Goal: Task Accomplishment & Management: Manage account settings

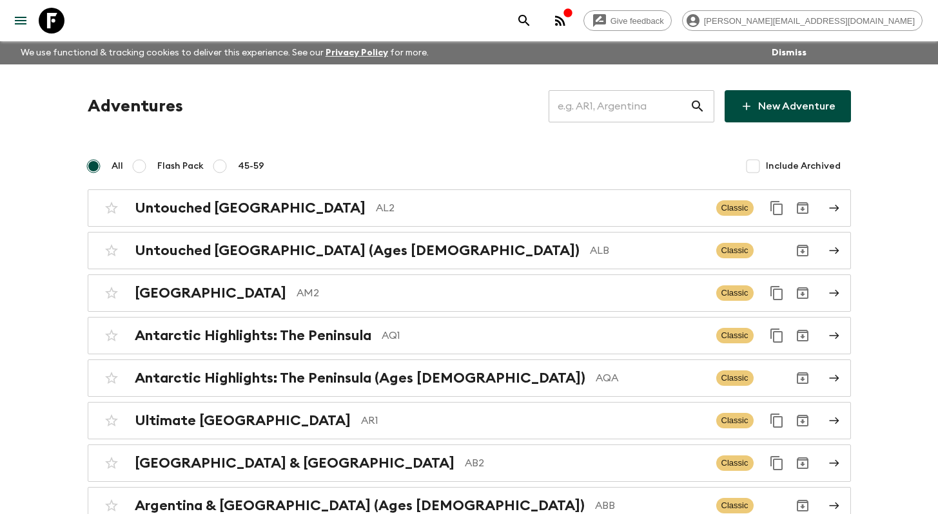
click at [628, 99] on input "text" at bounding box center [618, 106] width 141 height 36
type input "m"
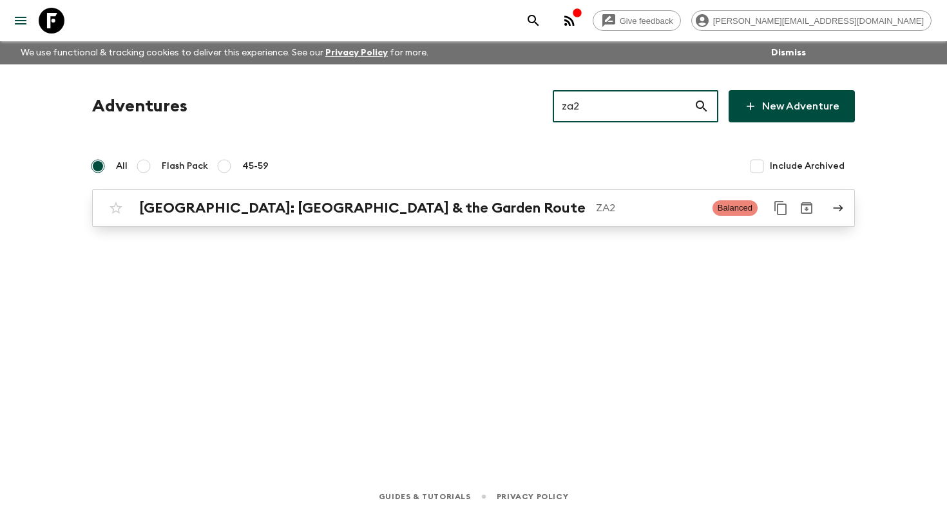
type input "za2"
click at [600, 208] on p "ZA2" at bounding box center [649, 207] width 106 height 15
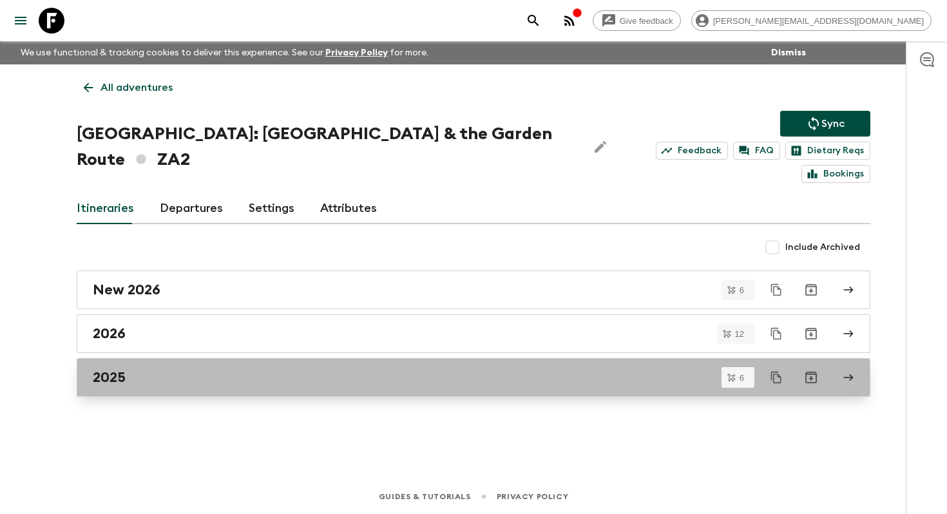
click at [460, 369] on div "2025" at bounding box center [461, 377] width 737 height 17
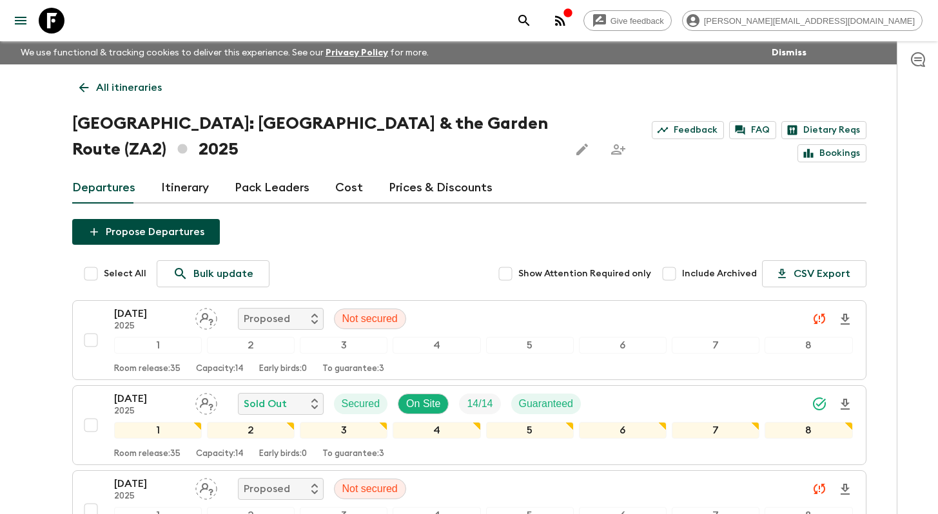
click at [139, 84] on p "All itineraries" at bounding box center [129, 87] width 66 height 15
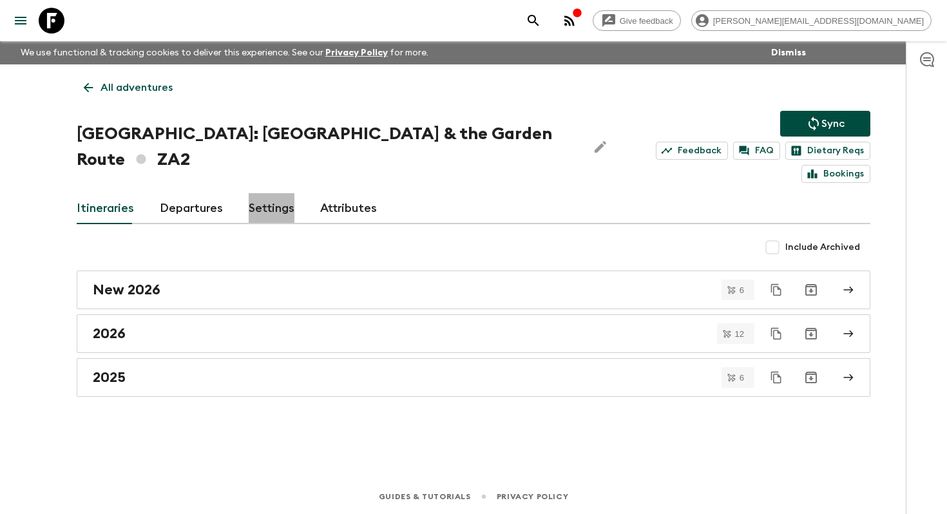
click at [274, 193] on link "Settings" at bounding box center [272, 208] width 46 height 31
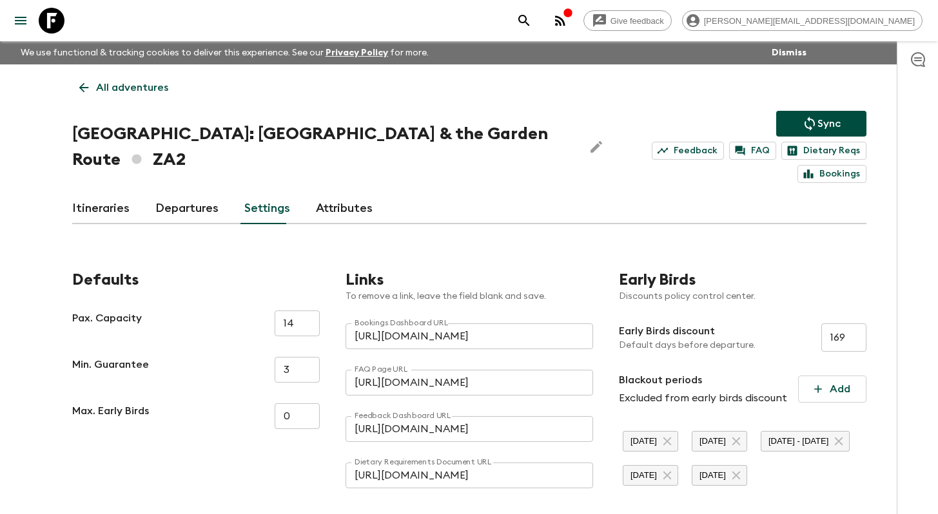
click at [125, 193] on link "Itineraries" at bounding box center [100, 208] width 57 height 31
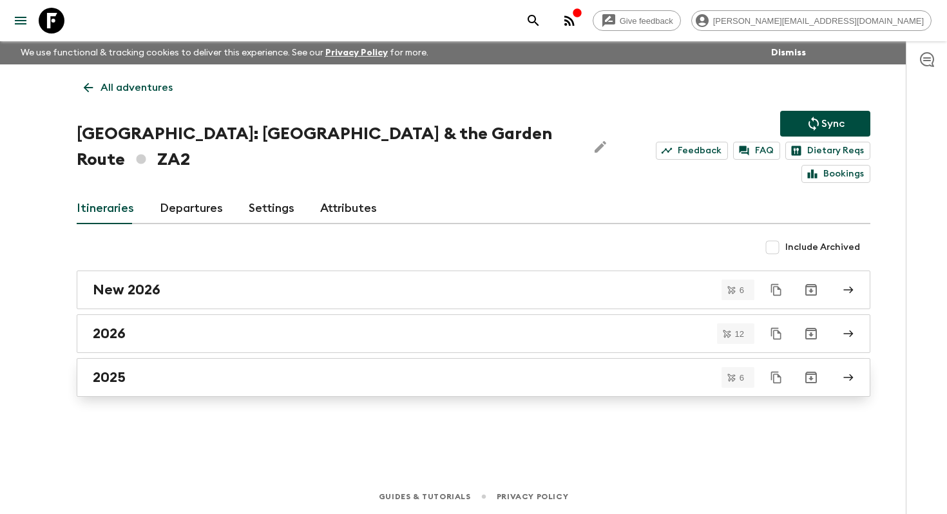
click at [314, 369] on div "2025" at bounding box center [461, 377] width 737 height 17
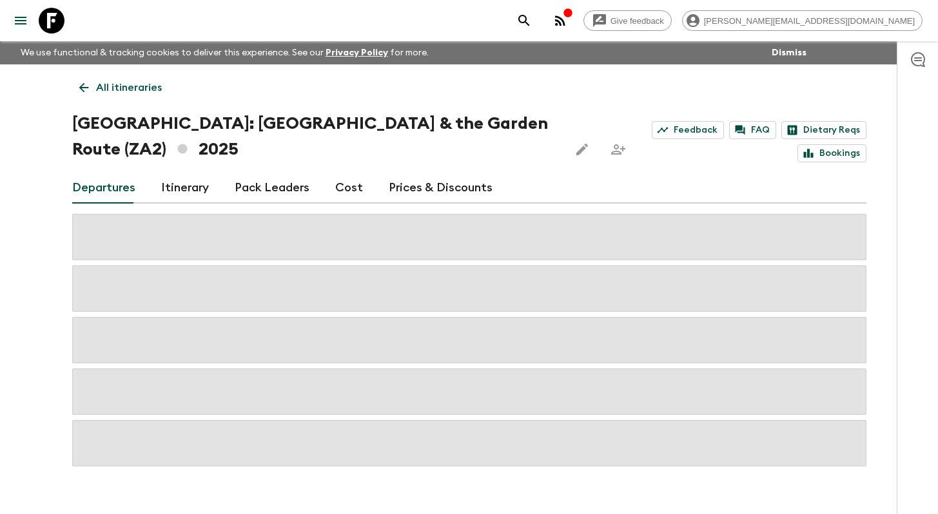
click at [610, 142] on icon "Share this itinerary" at bounding box center [617, 149] width 15 height 15
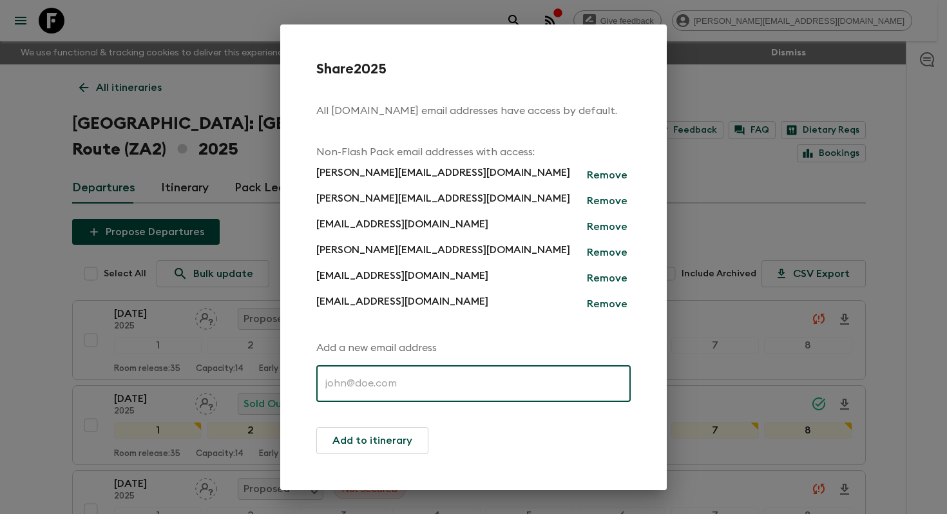
click at [436, 373] on input "text" at bounding box center [473, 384] width 314 height 36
paste input "[EMAIL_ADDRESS][DOMAIN_NAME]"
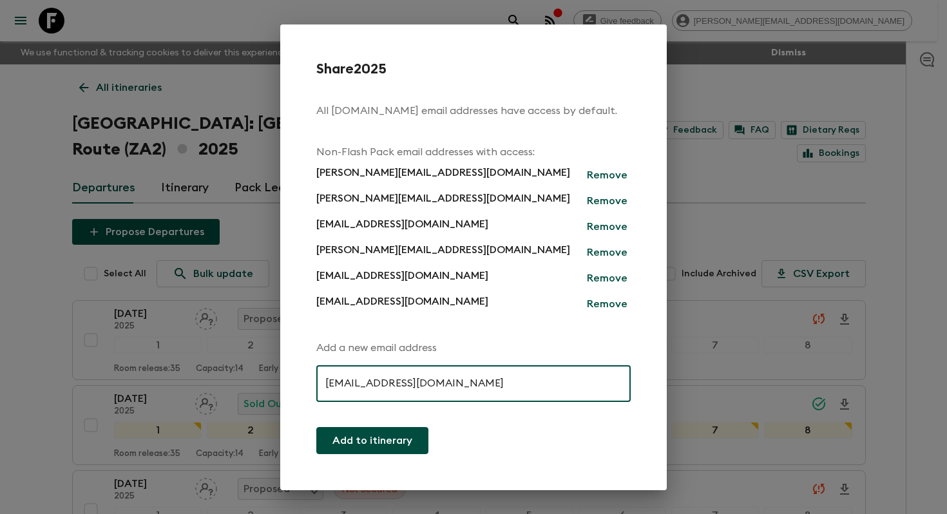
type input "[EMAIL_ADDRESS][DOMAIN_NAME]"
click at [389, 444] on button "Add to itinerary" at bounding box center [372, 440] width 112 height 27
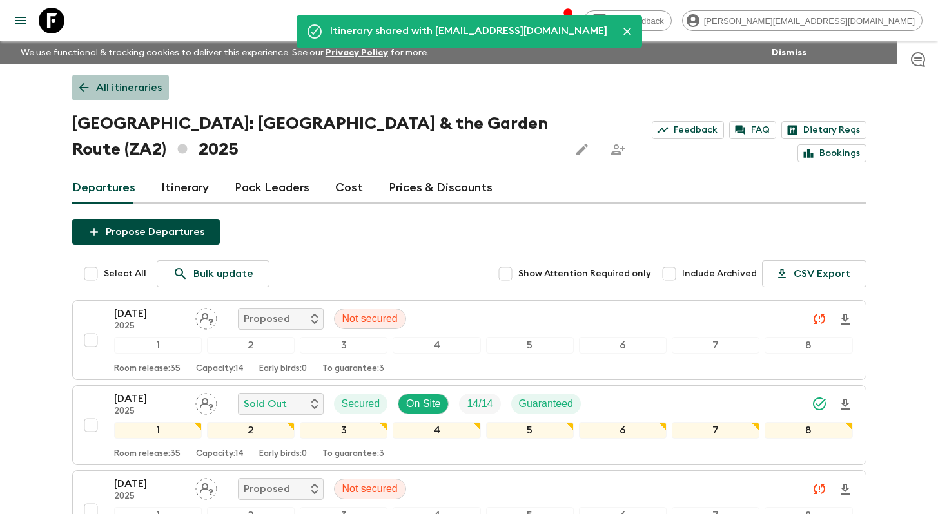
click at [113, 82] on p "All itineraries" at bounding box center [129, 87] width 66 height 15
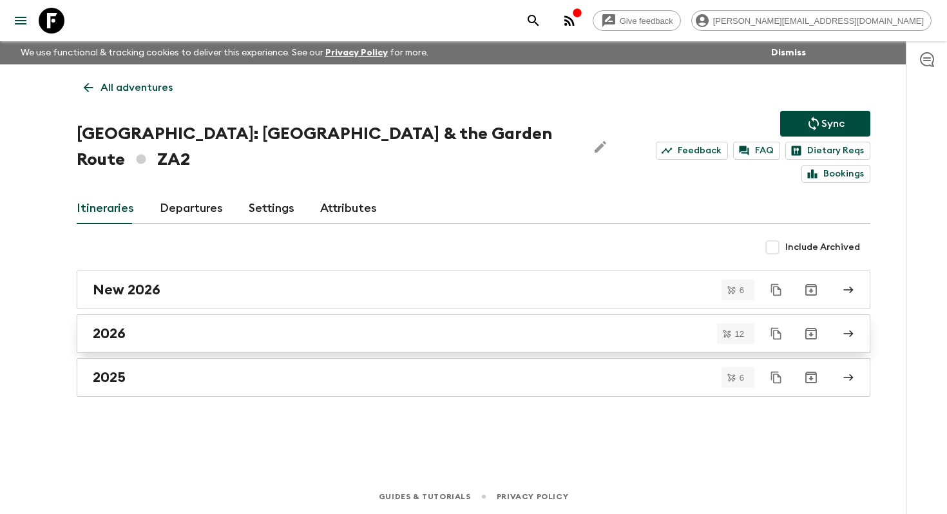
click at [295, 325] on div "2026" at bounding box center [461, 333] width 737 height 17
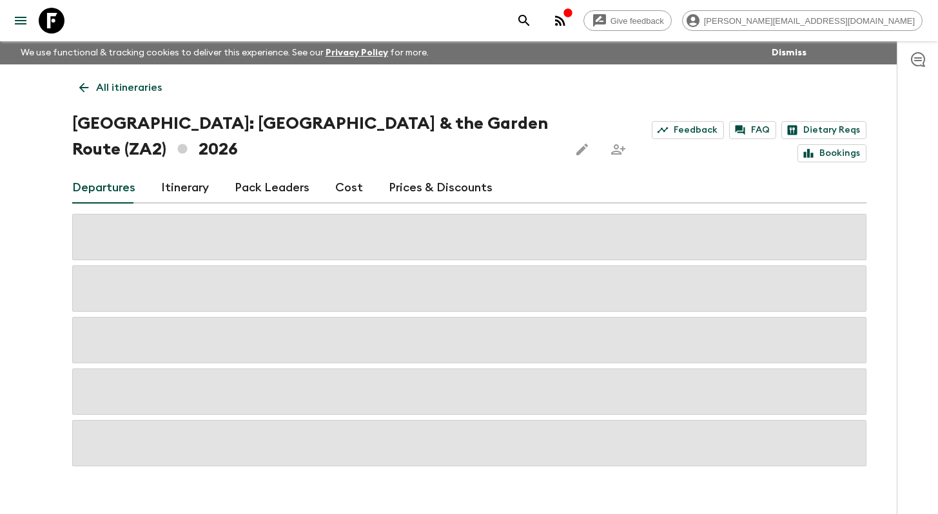
click at [610, 151] on icon "Share this itinerary" at bounding box center [617, 149] width 15 height 15
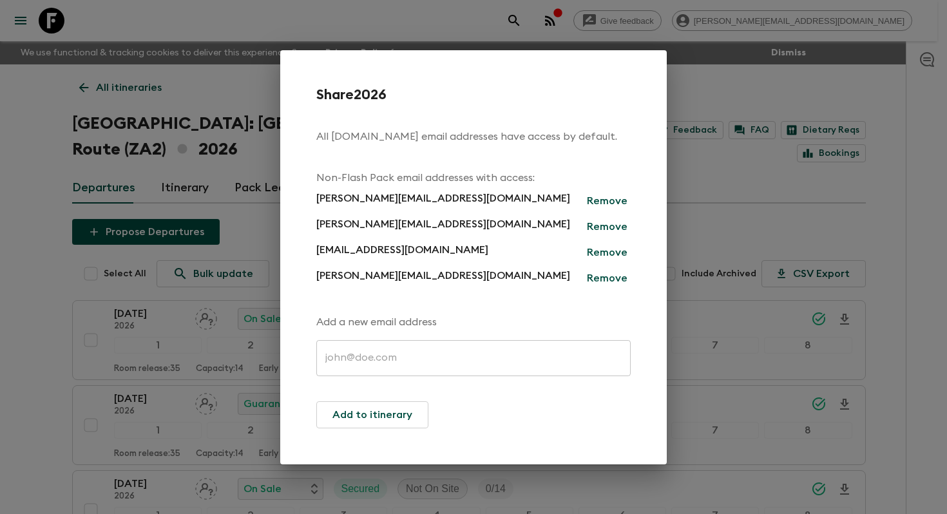
click at [406, 356] on input "text" at bounding box center [473, 358] width 314 height 36
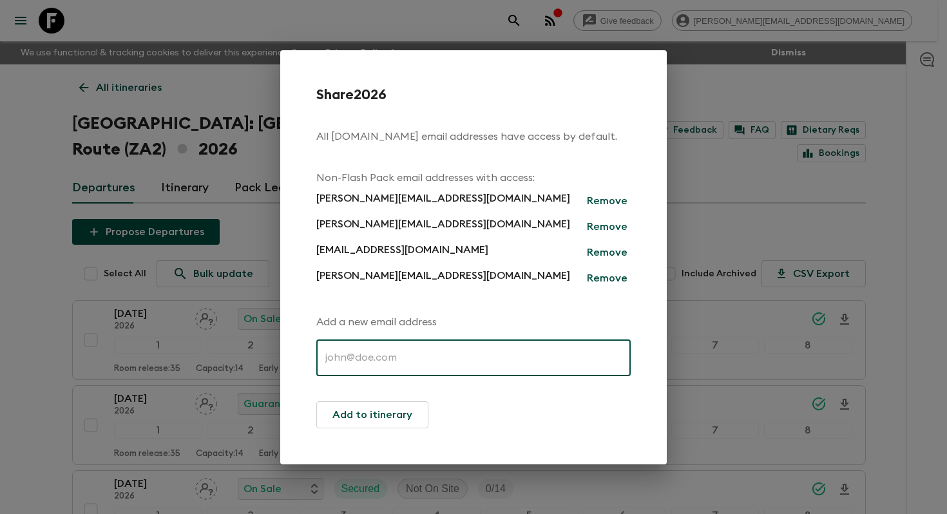
paste input "[EMAIL_ADDRESS][DOMAIN_NAME]"
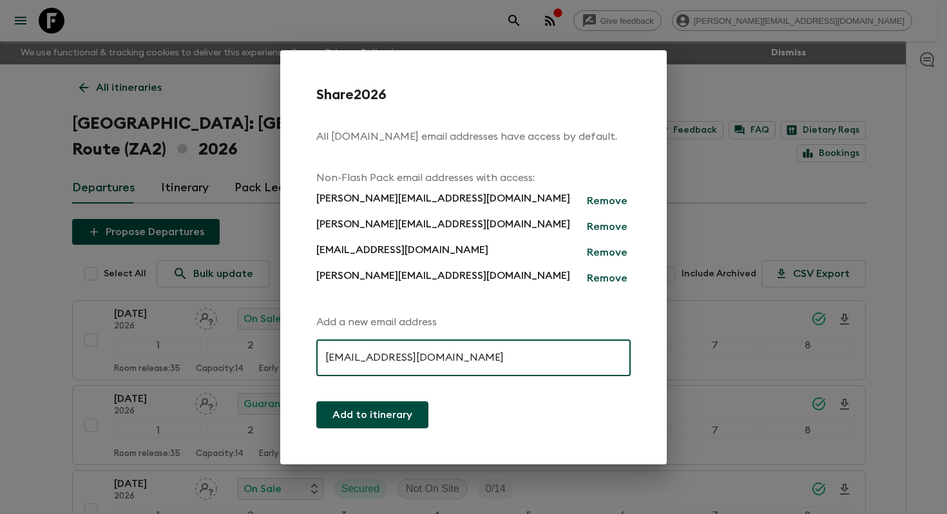
type input "[EMAIL_ADDRESS][DOMAIN_NAME]"
click at [414, 420] on button "Add to itinerary" at bounding box center [372, 414] width 112 height 27
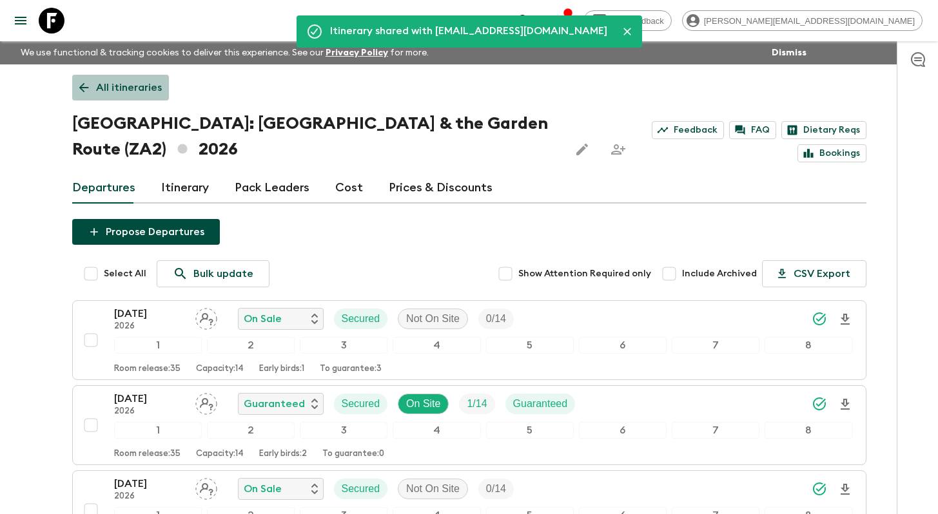
click at [140, 87] on p "All itineraries" at bounding box center [129, 87] width 66 height 15
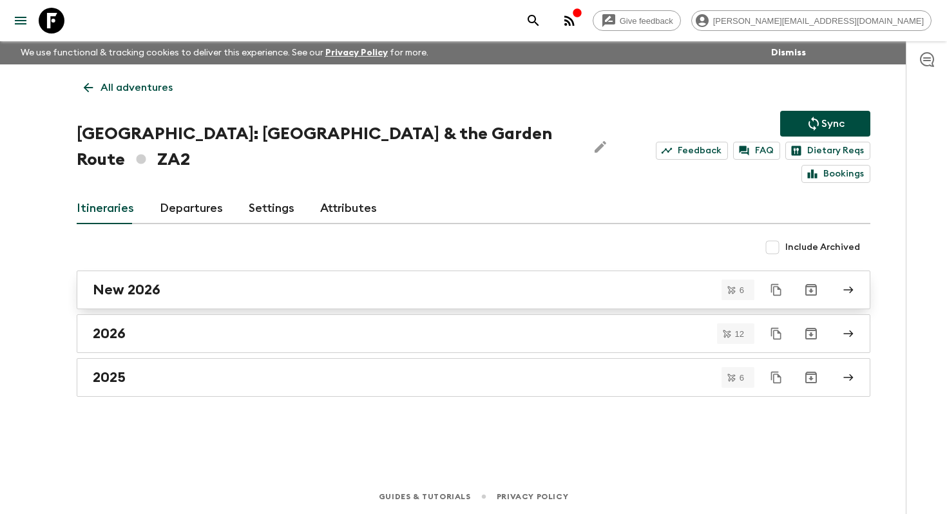
click at [345, 282] on div "New 2026" at bounding box center [461, 290] width 737 height 17
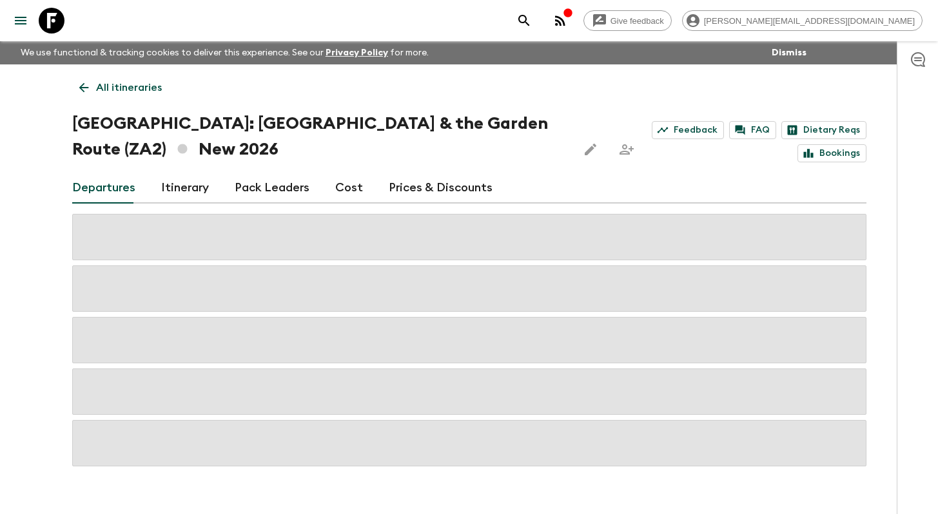
click at [614, 148] on button "Share this itinerary" at bounding box center [627, 150] width 26 height 26
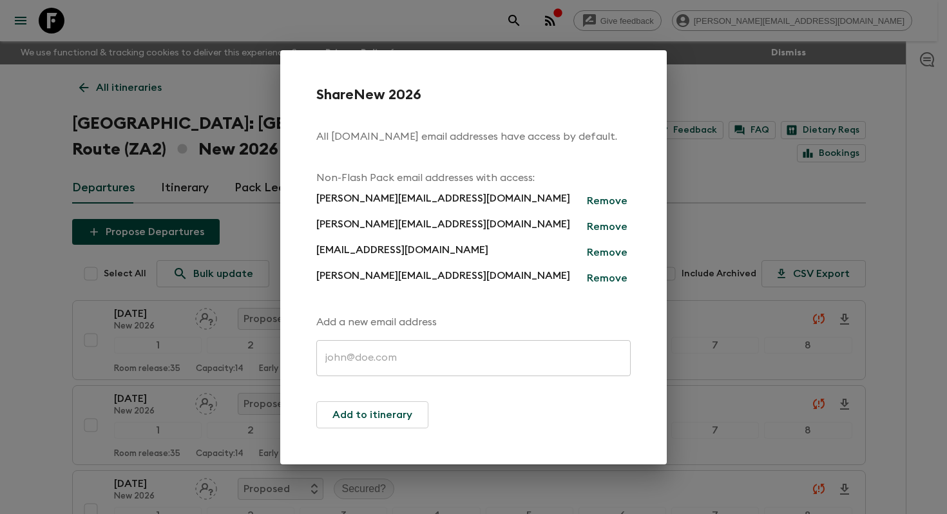
click at [409, 352] on input "text" at bounding box center [473, 358] width 314 height 36
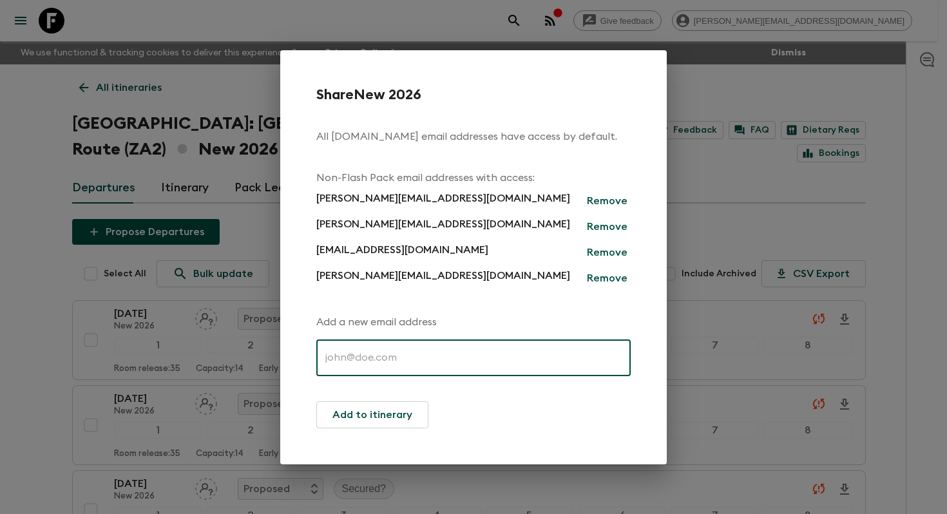
paste input "[EMAIL_ADDRESS][DOMAIN_NAME]"
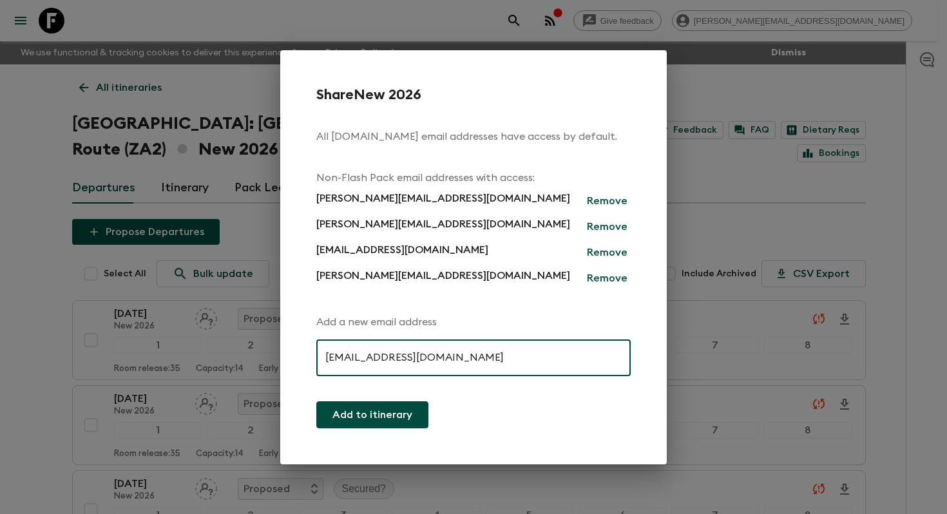
type input "[EMAIL_ADDRESS][DOMAIN_NAME]"
click at [399, 412] on button "Add to itinerary" at bounding box center [372, 414] width 112 height 27
